Goal: Transaction & Acquisition: Purchase product/service

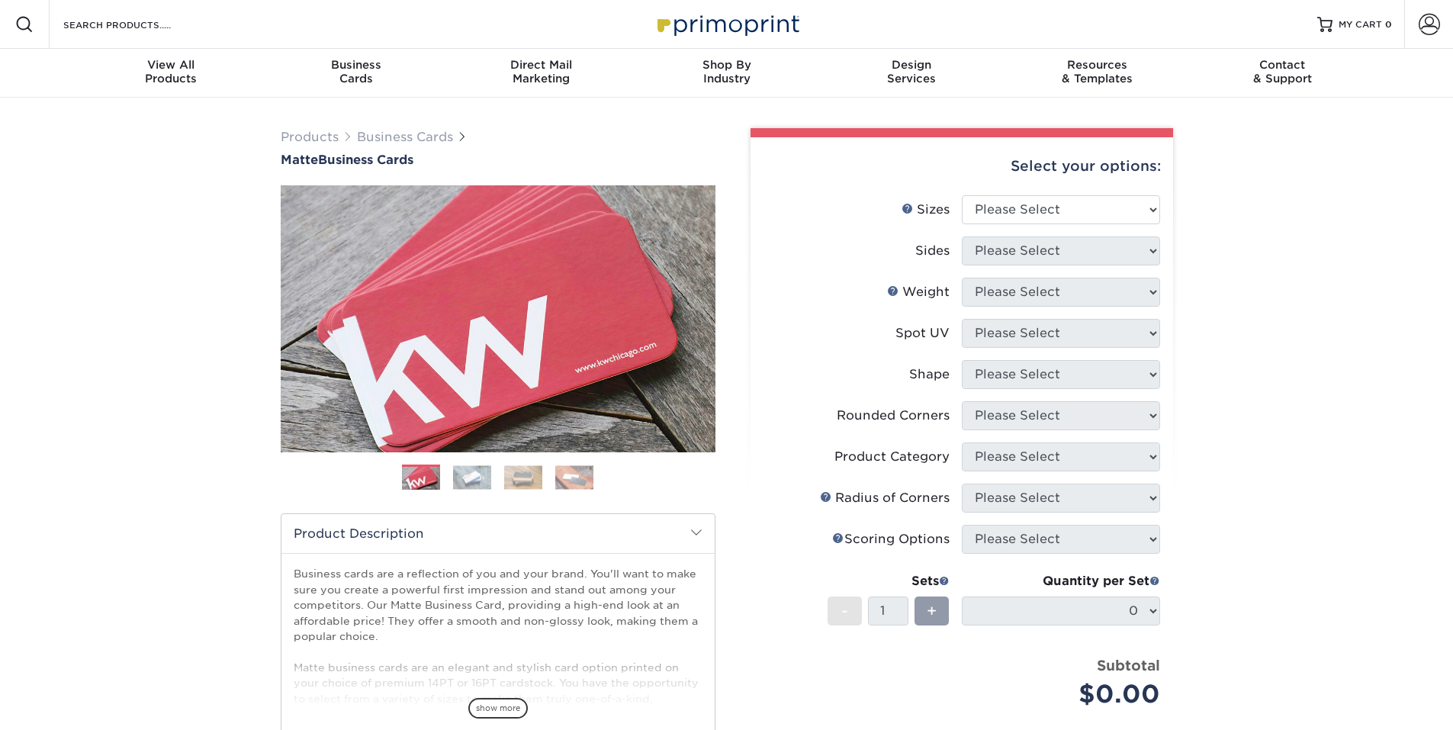
click at [580, 476] on img at bounding box center [574, 477] width 38 height 24
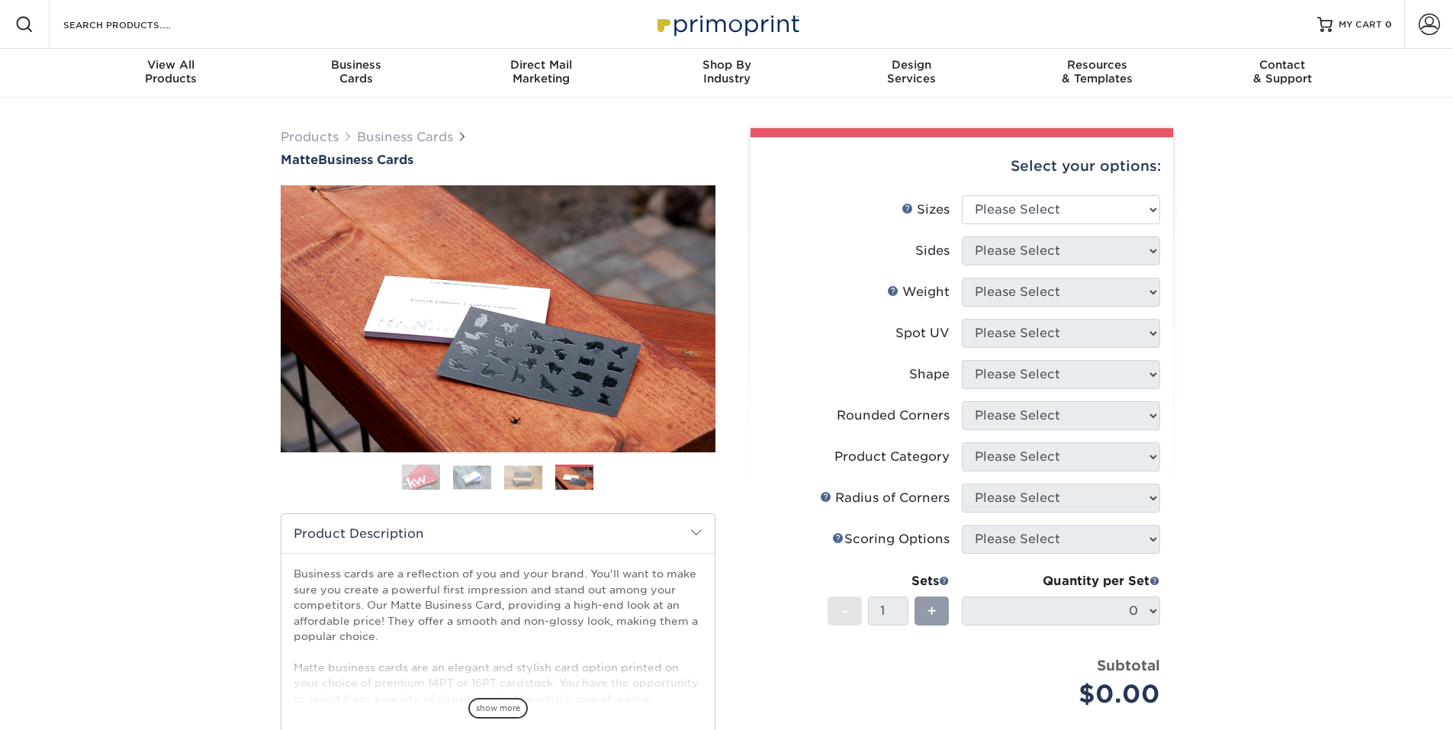
click at [464, 471] on img at bounding box center [472, 477] width 38 height 24
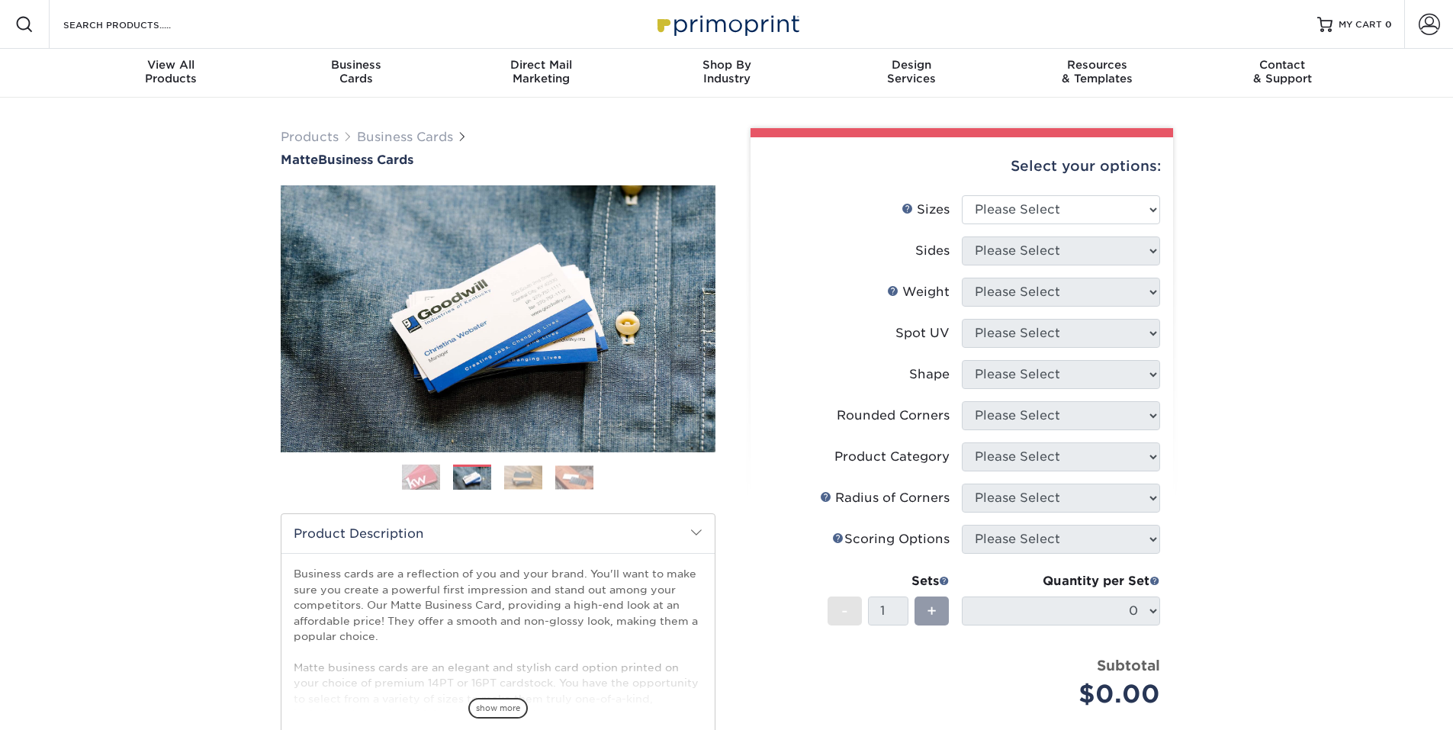
click at [427, 483] on img at bounding box center [421, 477] width 38 height 38
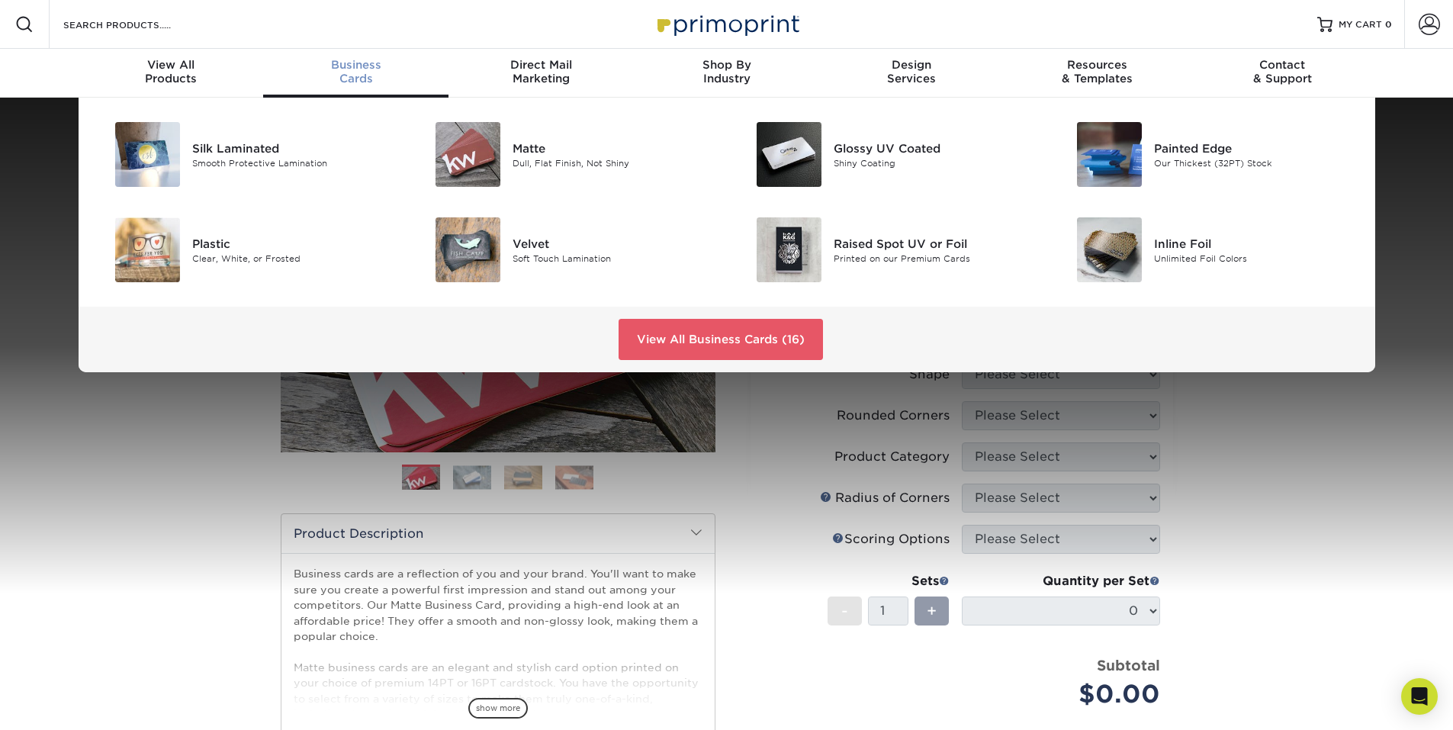
click at [385, 76] on div "Business Cards" at bounding box center [355, 71] width 185 height 27
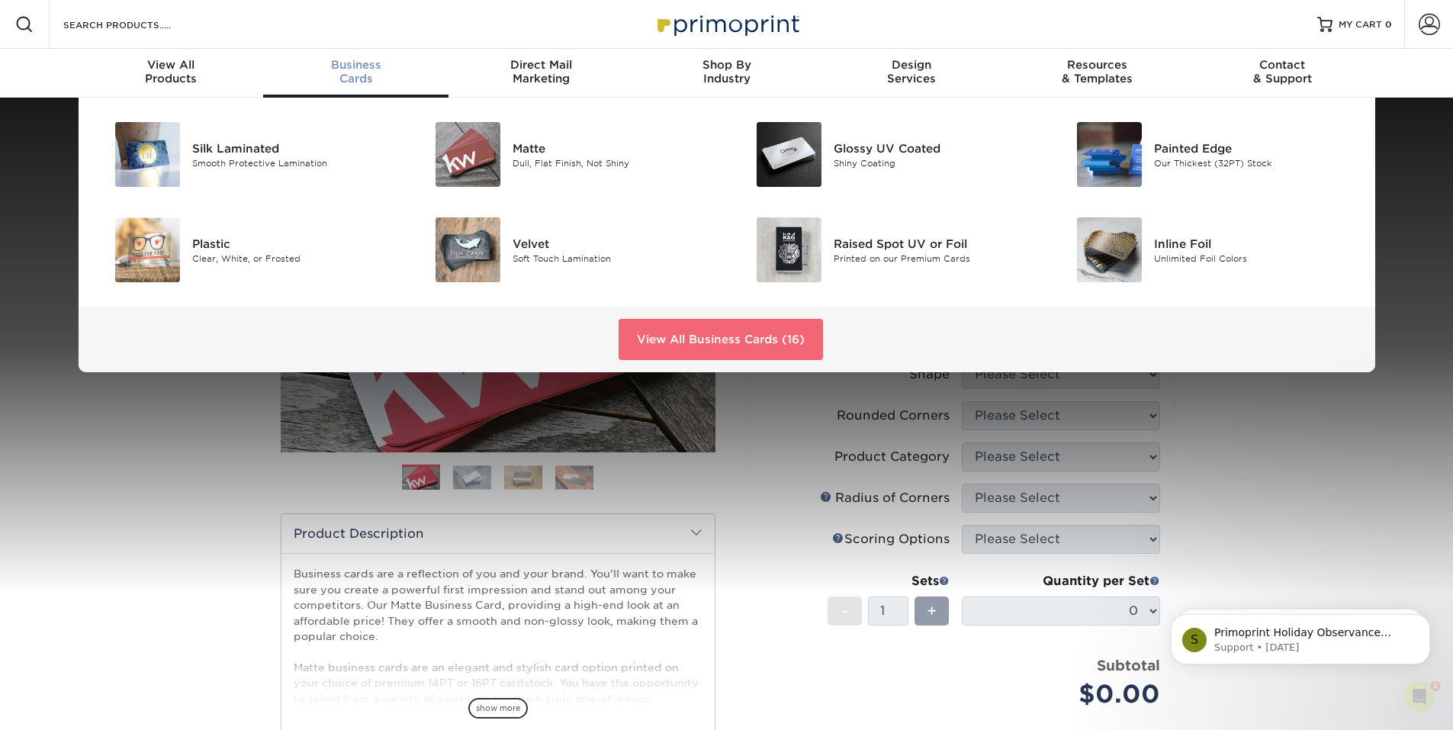
click at [651, 332] on link "View All Business Cards (16)" at bounding box center [720, 339] width 204 height 41
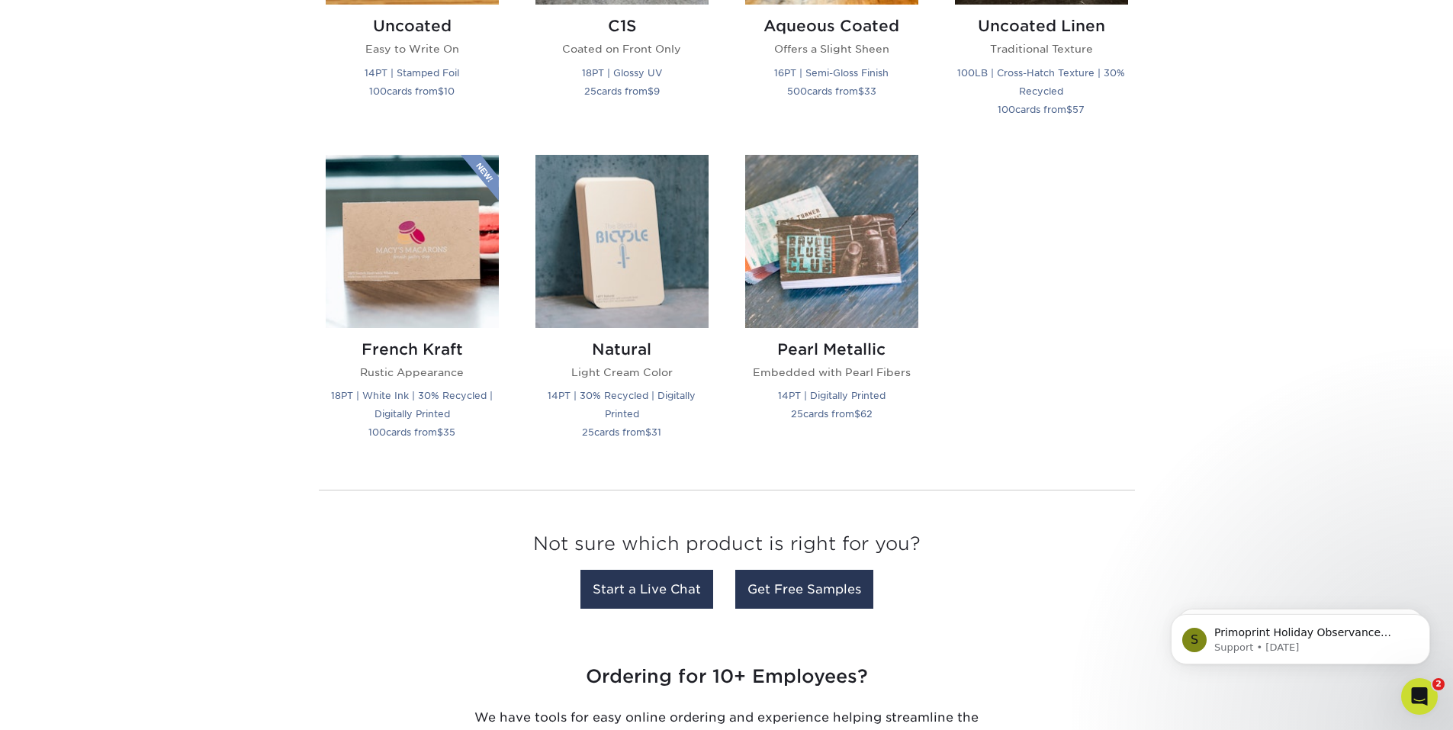
scroll to position [1585, 0]
